Goal: Information Seeking & Learning: Learn about a topic

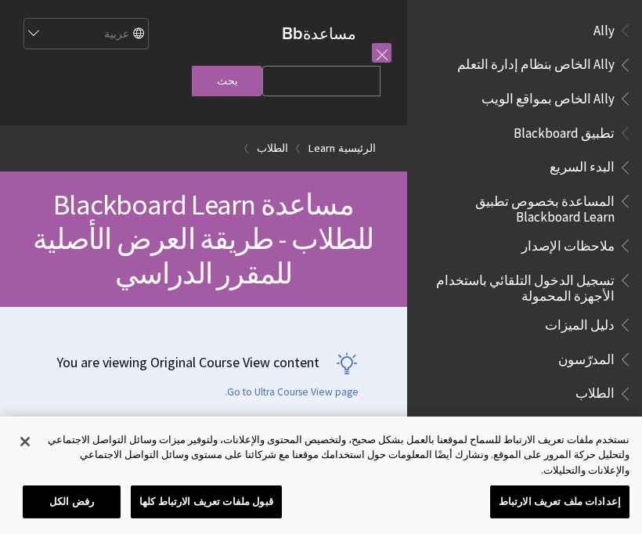
scroll to position [1439, 0]
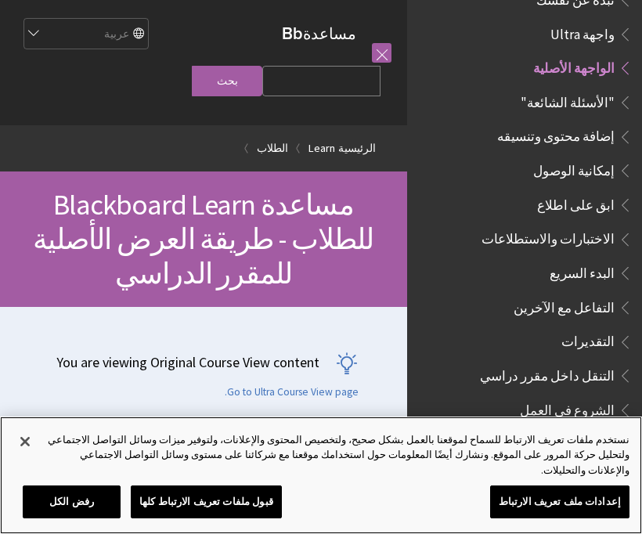
click at [23, 459] on button "إغلاق" at bounding box center [25, 441] width 34 height 34
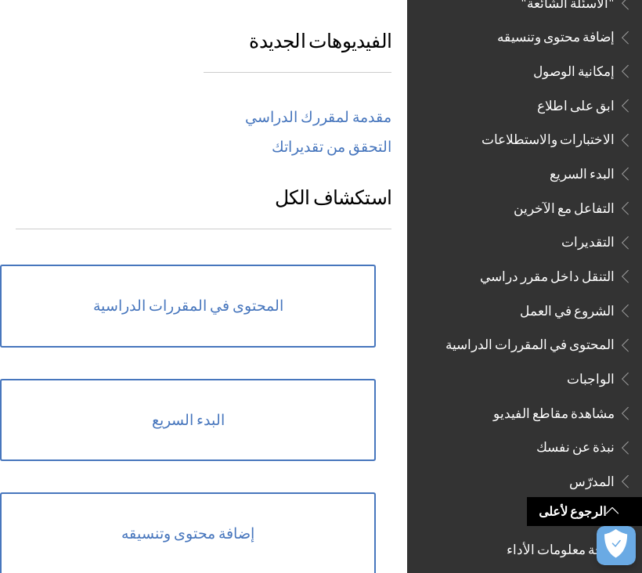
scroll to position [1032, 0]
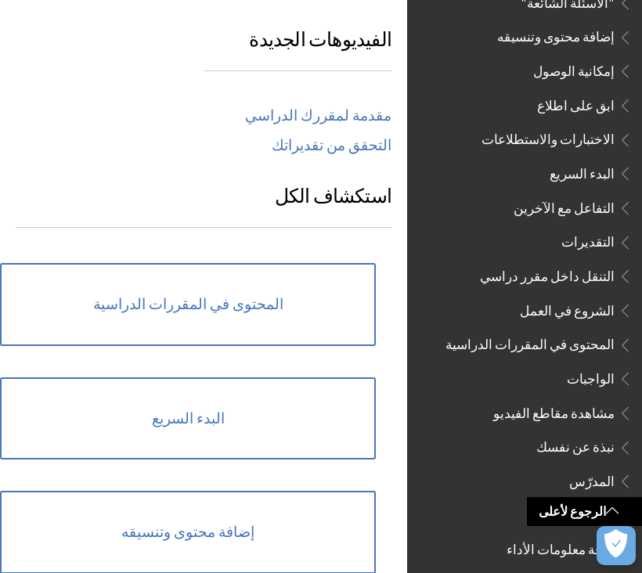
click at [323, 263] on link "المحتوى في المقررات الدراسية" at bounding box center [188, 304] width 376 height 83
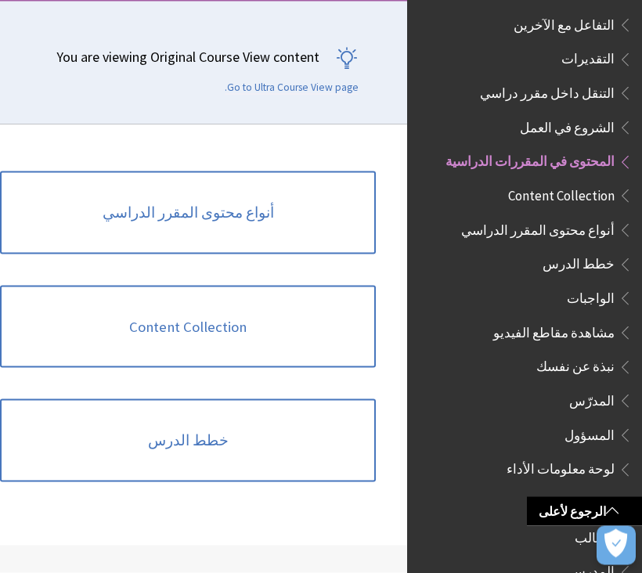
scroll to position [271, 0]
click at [325, 192] on link "أنواع محتوى المقرر الدراسي" at bounding box center [188, 212] width 376 height 83
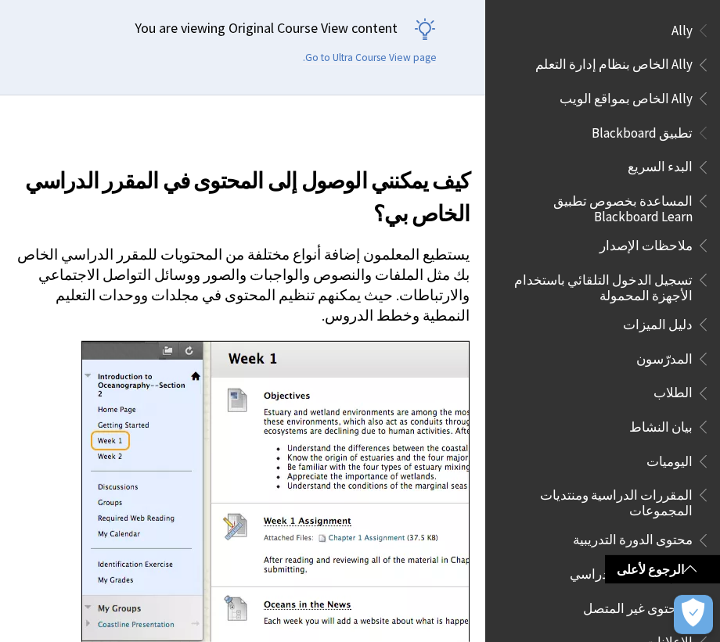
scroll to position [1649, 0]
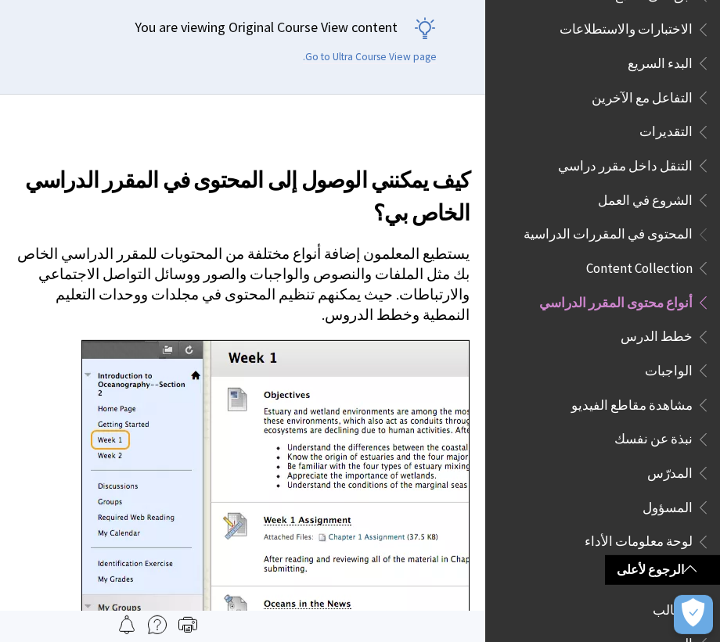
click at [641, 290] on span "أنواع محتوى المقرر الدراسي" at bounding box center [618, 303] width 185 height 27
click at [641, 255] on span "Book outline for Blackboard Learn Help" at bounding box center [701, 265] width 16 height 20
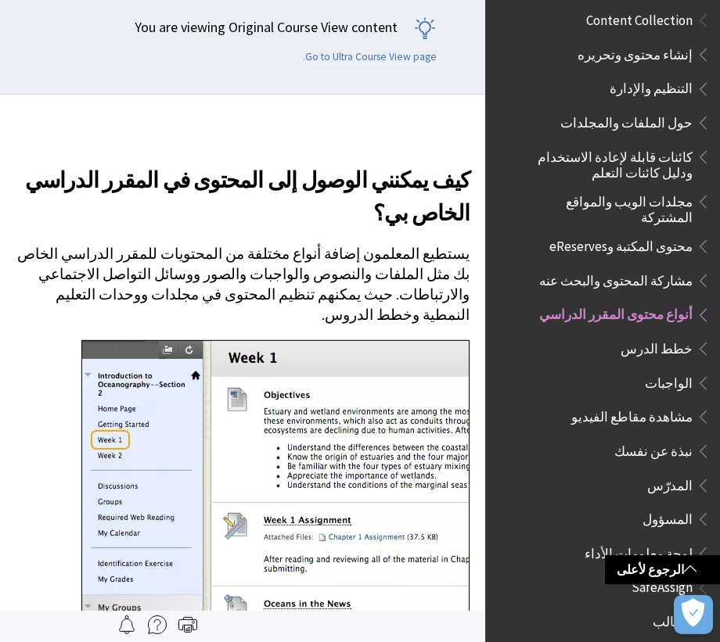
scroll to position [1895, 0]
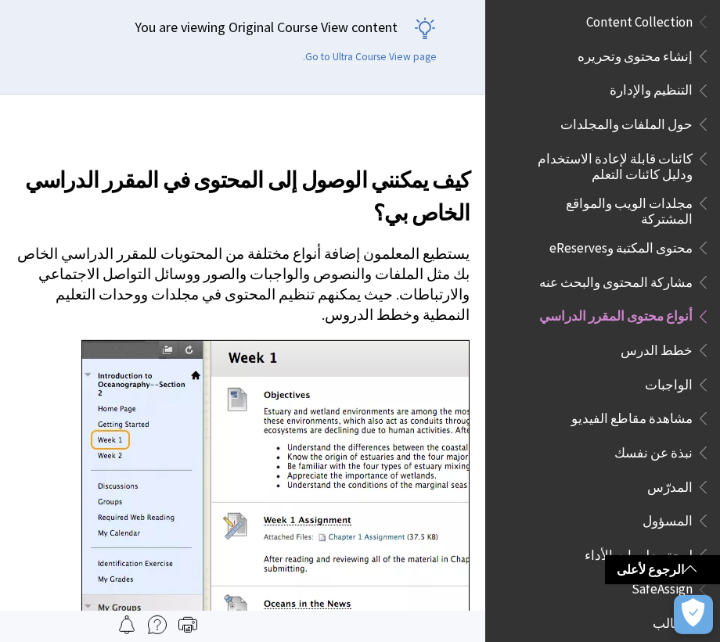
click at [641, 337] on span "Book outline for Blackboard Learn Help" at bounding box center [701, 347] width 16 height 20
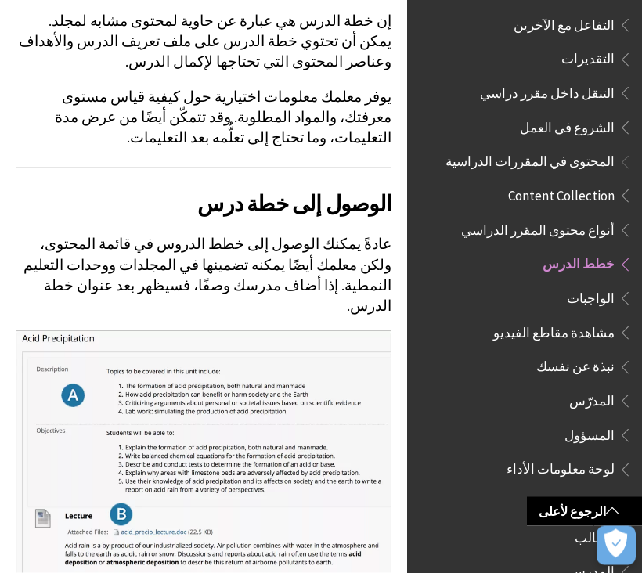
scroll to position [358, 0]
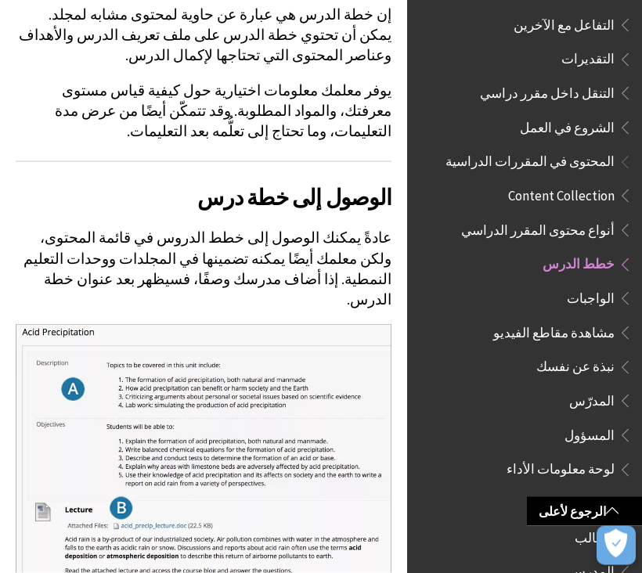
click at [619, 286] on span "Book outline for Blackboard Learn Help" at bounding box center [622, 296] width 16 height 20
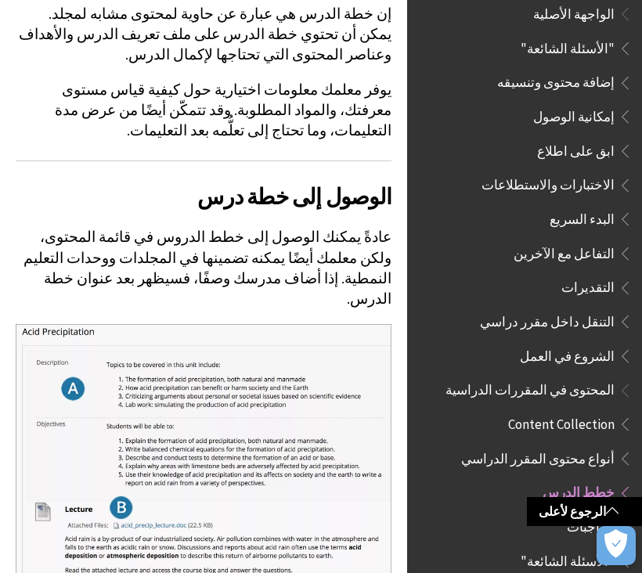
scroll to position [1495, 0]
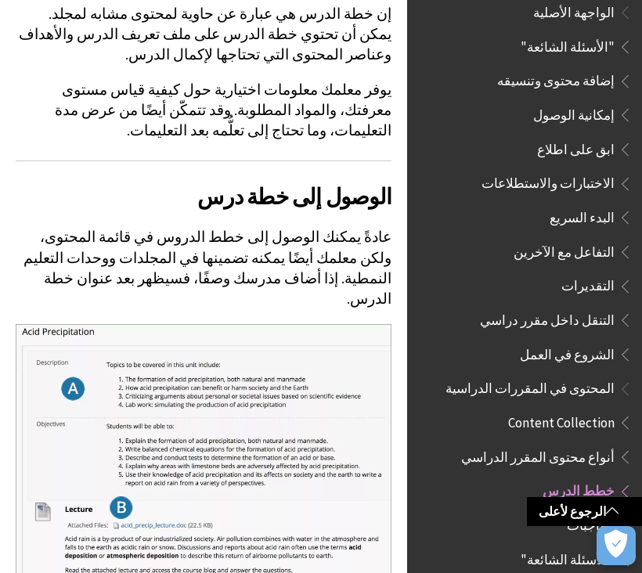
click at [626, 376] on span "Book outline for Blackboard Learn Help" at bounding box center [622, 386] width 16 height 20
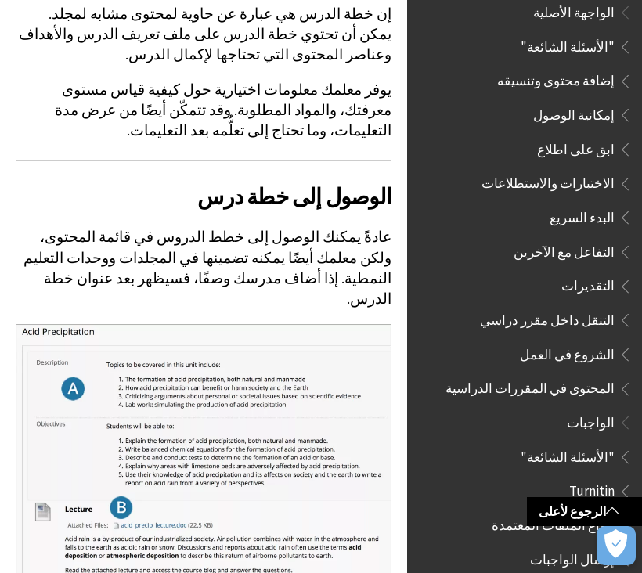
click at [620, 376] on span "Book outline for Blackboard Learn Help" at bounding box center [622, 386] width 16 height 20
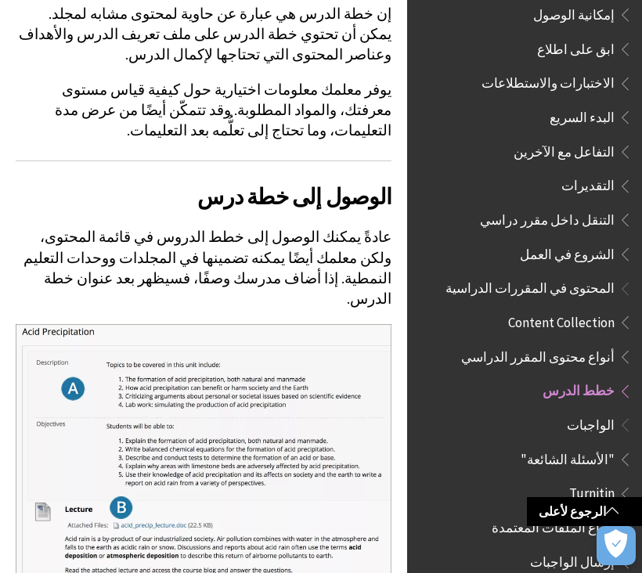
scroll to position [1595, 0]
click at [591, 308] on span "Content Collection" at bounding box center [561, 318] width 106 height 21
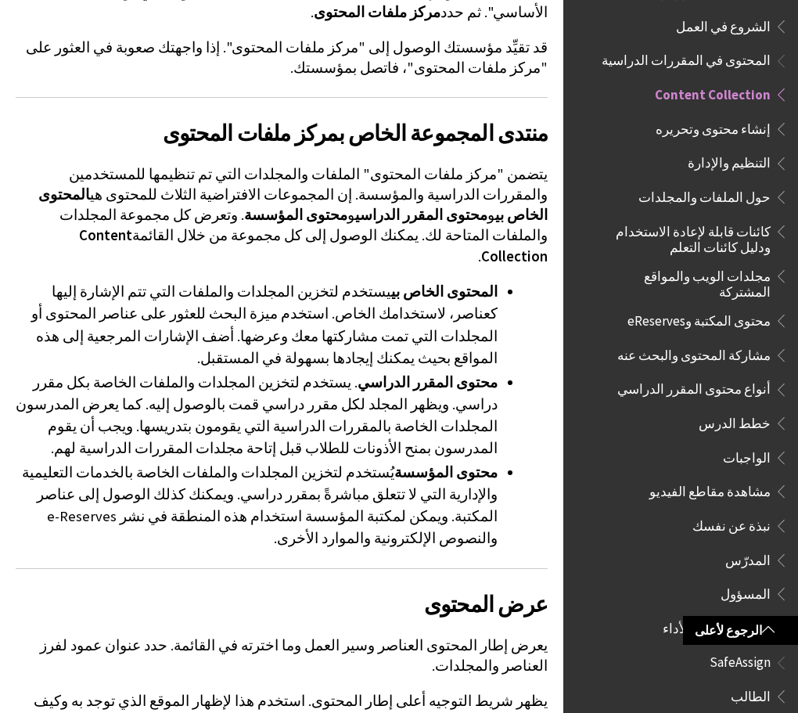
scroll to position [968, 0]
